Goal: Use online tool/utility

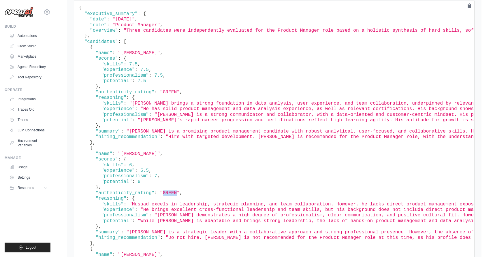
scroll to position [1751, 0]
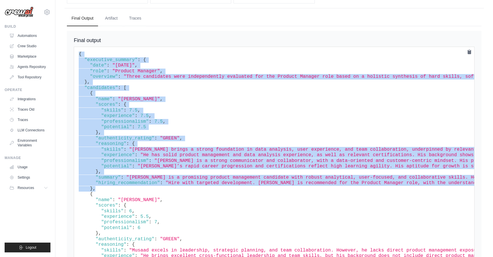
drag, startPoint x: 77, startPoint y: 40, endPoint x: 123, endPoint y: 176, distance: 144.3
click at [123, 176] on pre "{ "executive_summary" : { "date" : "2025-09-21" , "role" : "Product Manager" , …" at bounding box center [274, 228] width 401 height 363
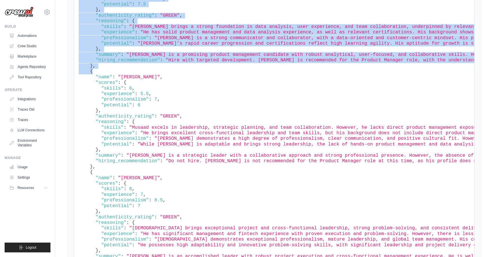
scroll to position [1899, 0]
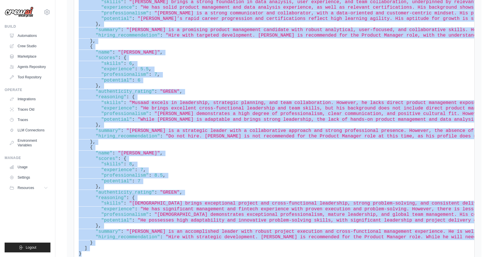
click at [97, 239] on pre "{ "executive_summary" : { "date" : "2025-09-21" , "role" : "Product Manager" , …" at bounding box center [274, 80] width 401 height 363
copy code "{ "executive_summary" : { "date" : "2025-09-21" , "role" : "Product Manager" , …"
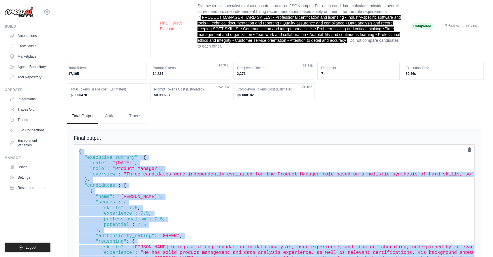
scroll to position [1646, 0]
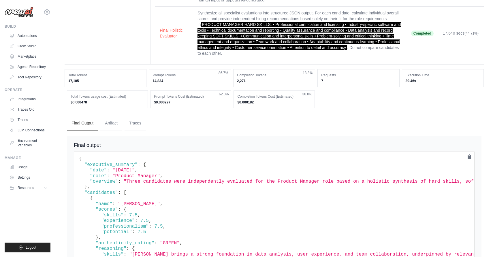
click at [128, 224] on span ""professionalism"" at bounding box center [125, 226] width 48 height 5
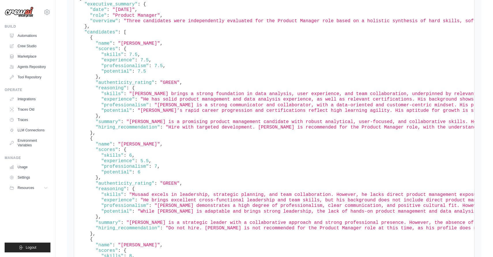
scroll to position [1792, 0]
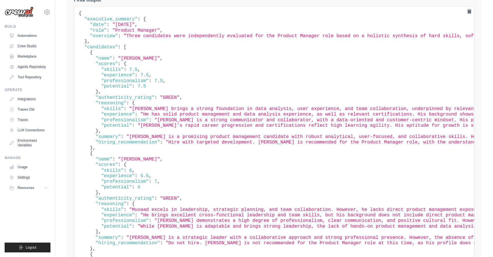
click at [115, 95] on span ""authenticity_rating"" at bounding box center [124, 97] width 59 height 5
copy span "authenticity_rating"
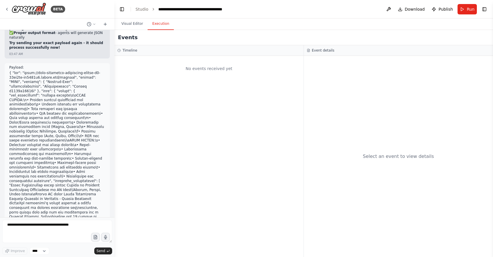
type textarea "*"
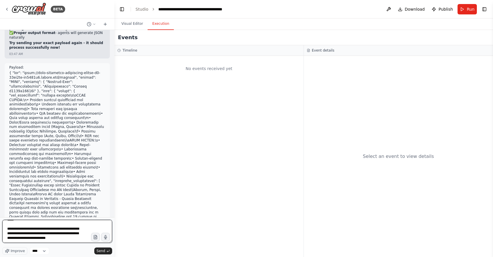
scroll to position [42, 0]
type textarea "**********"
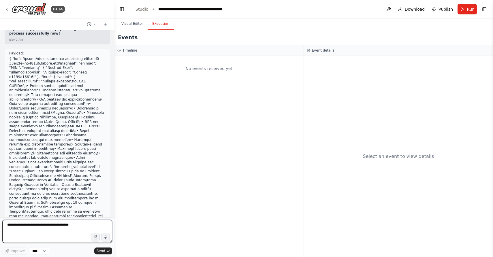
scroll to position [25807, 0]
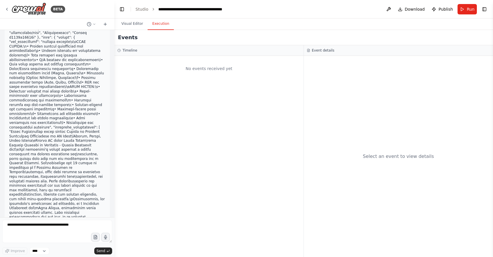
copy div "Your final output MUST be formatted using standard Markdown. Do not wrap the fi…"
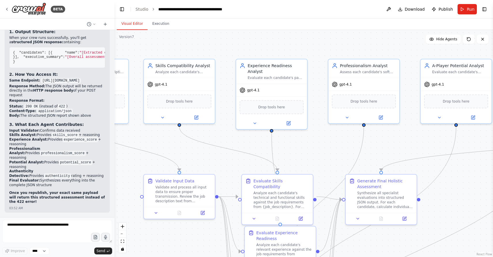
scroll to position [25754, 0]
click at [28, 229] on textarea at bounding box center [57, 231] width 110 height 23
paste textarea "**********"
type textarea "**********"
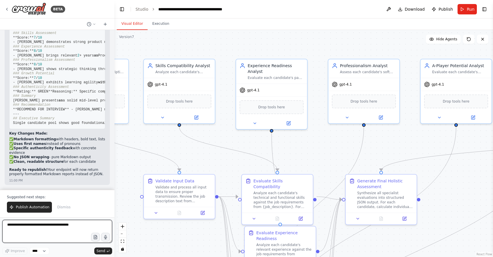
scroll to position [26231, 0]
type textarea "**********"
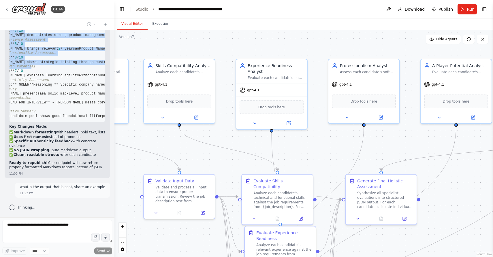
scroll to position [0, 41]
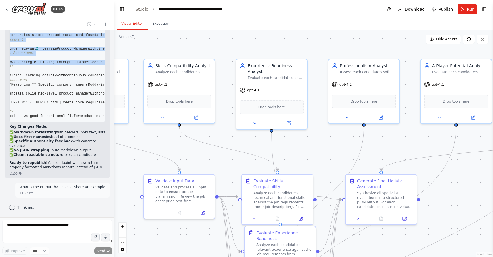
drag, startPoint x: 13, startPoint y: 102, endPoint x: 101, endPoint y: 167, distance: 109.6
click at [101, 167] on div "Updated Output Format: ✅ Now Your API Will Return: # Candidate Assessment Repor…" at bounding box center [57, 76] width 96 height 189
copy div "# Candidate Assessment Report ## [PERSON_NAME] **Overall Score:** 78 / 100 ### …"
